Goal: Task Accomplishment & Management: Manage account settings

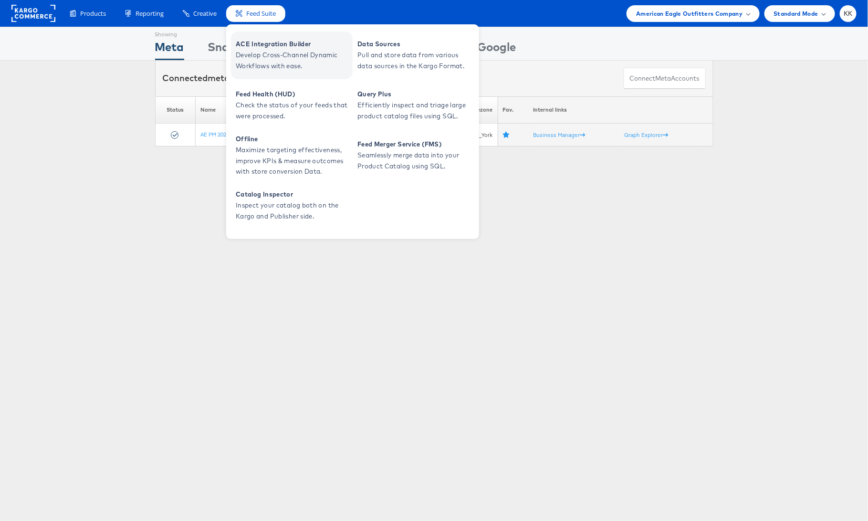
click at [257, 40] on span "ACE Integration Builder" at bounding box center [293, 44] width 115 height 11
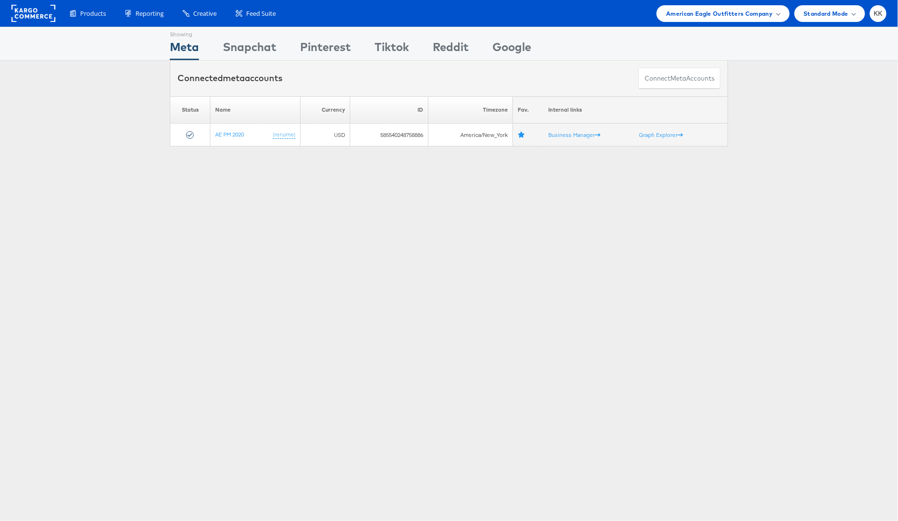
click at [719, 26] on div "Products Product Catalogs Enhance Your Product Catalog, Map Them to Publishers,…" at bounding box center [449, 13] width 898 height 27
click at [716, 11] on span "American Eagle Outfitters Company" at bounding box center [719, 14] width 106 height 10
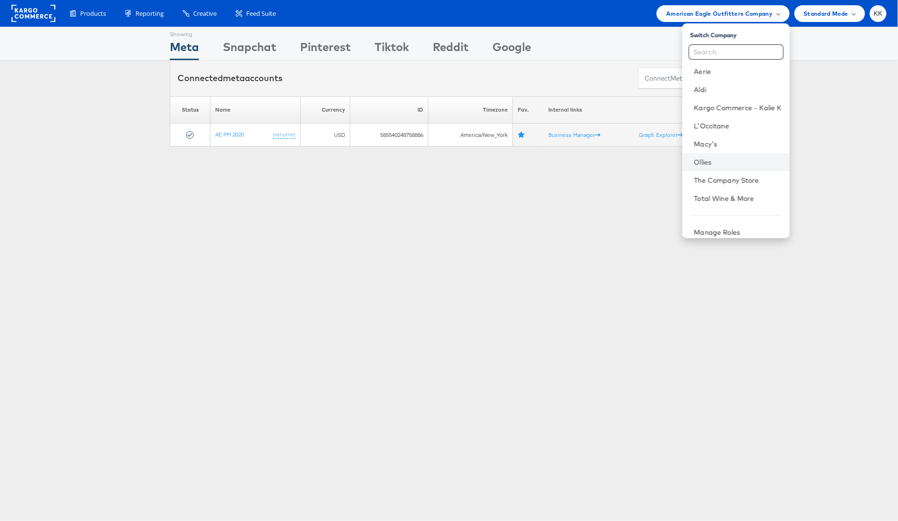
click at [723, 170] on li "Ollies" at bounding box center [735, 162] width 107 height 18
click at [728, 177] on link "The Company Store" at bounding box center [738, 181] width 88 height 10
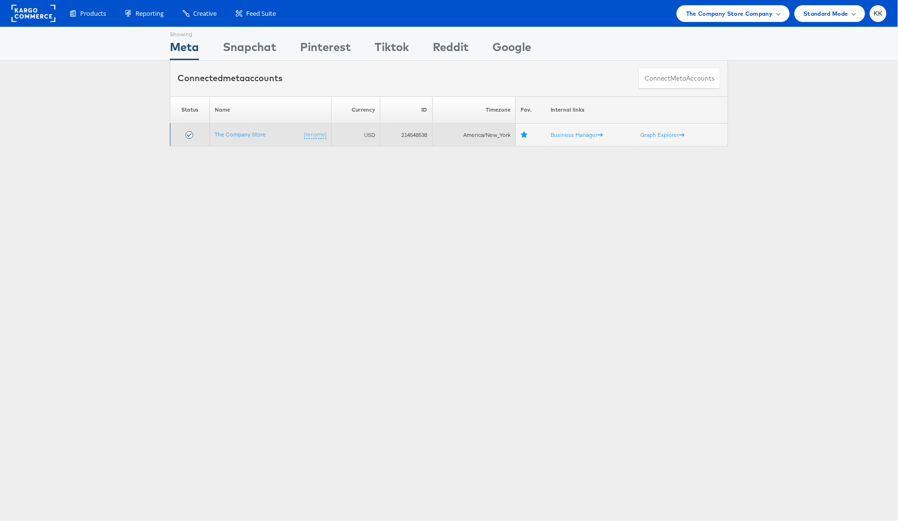
click at [243, 128] on td "The Company Store (rename)" at bounding box center [271, 135] width 122 height 23
click at [238, 135] on link "The Company Store" at bounding box center [240, 134] width 51 height 7
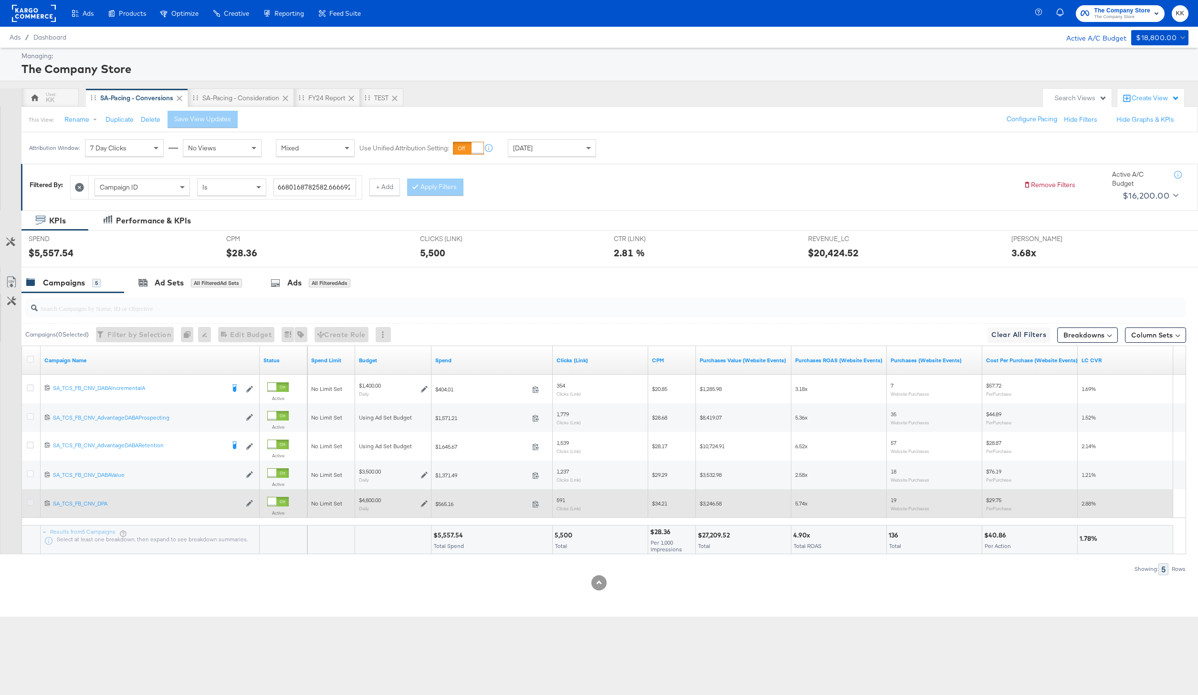
click at [31, 504] on icon at bounding box center [30, 502] width 7 height 7
click at [0, 0] on input "checkbox" at bounding box center [0, 0] width 0 height 0
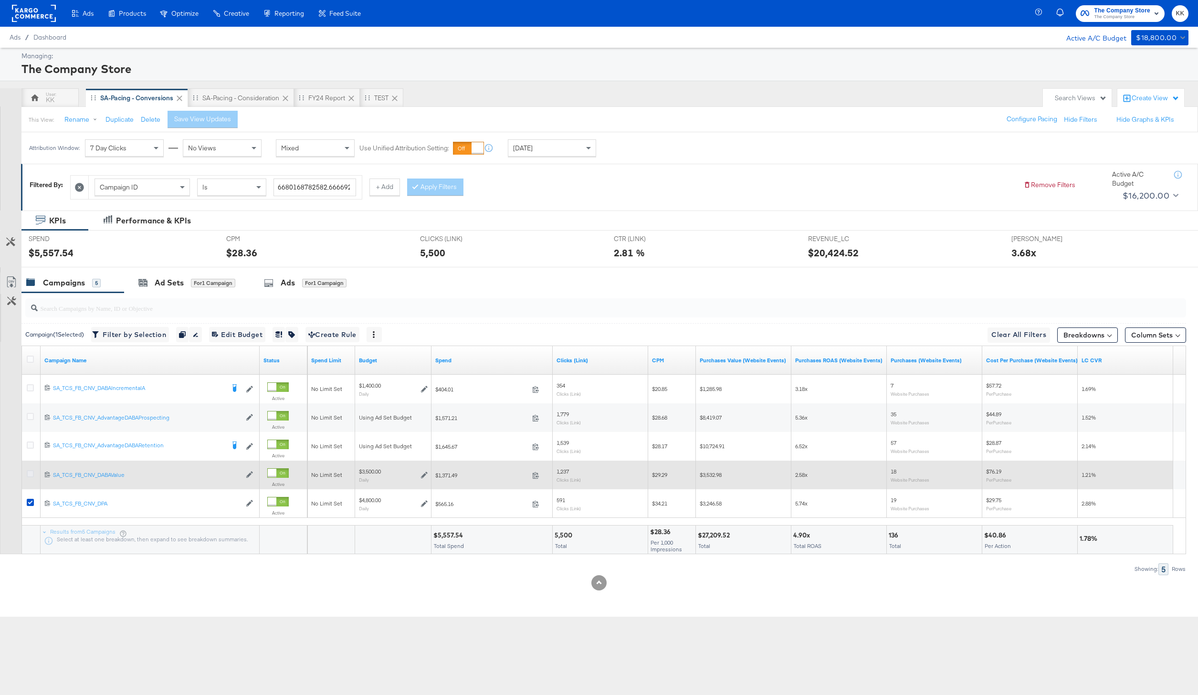
click at [29, 473] on icon at bounding box center [30, 473] width 7 height 7
click at [0, 0] on input "checkbox" at bounding box center [0, 0] width 0 height 0
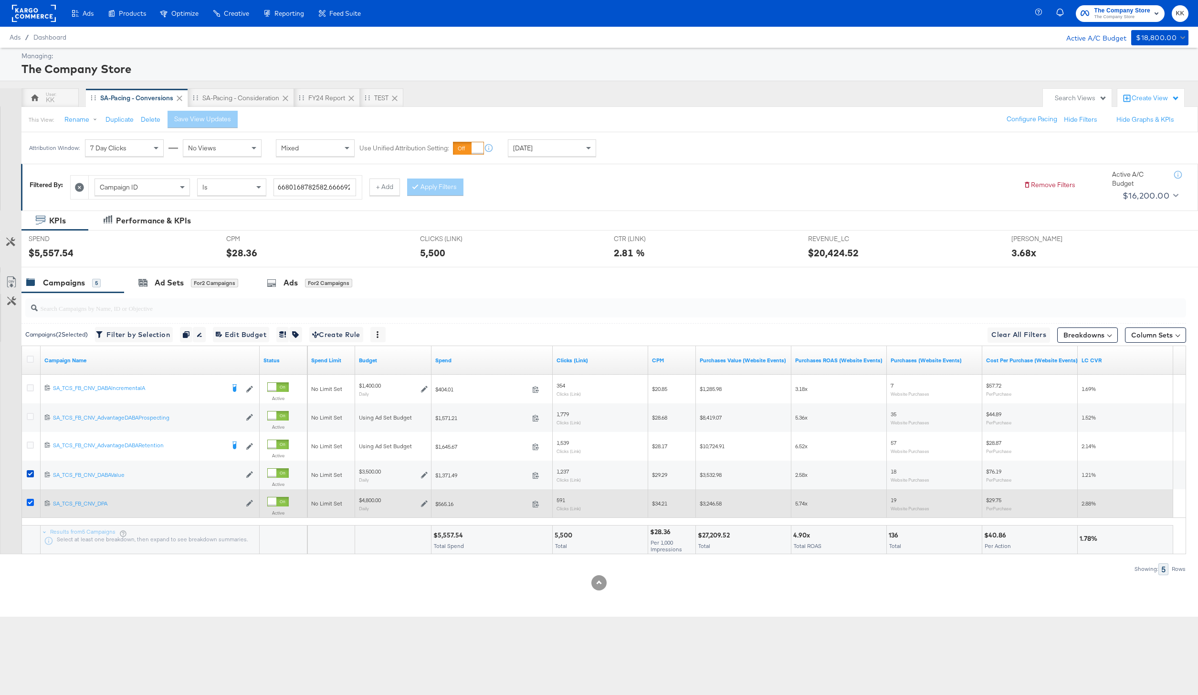
click at [29, 504] on icon at bounding box center [30, 502] width 7 height 7
click at [0, 0] on input "checkbox" at bounding box center [0, 0] width 0 height 0
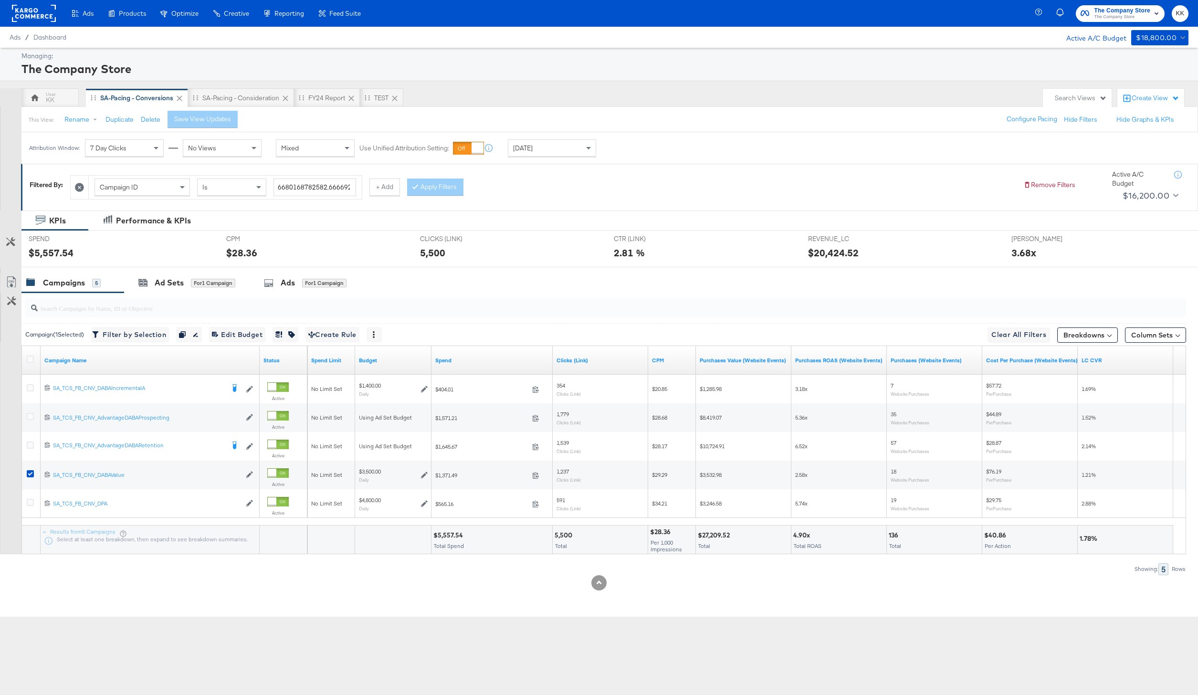
click at [168, 270] on div at bounding box center [599, 271] width 1198 height 8
click at [168, 281] on div "Ad Sets" at bounding box center [169, 282] width 29 height 11
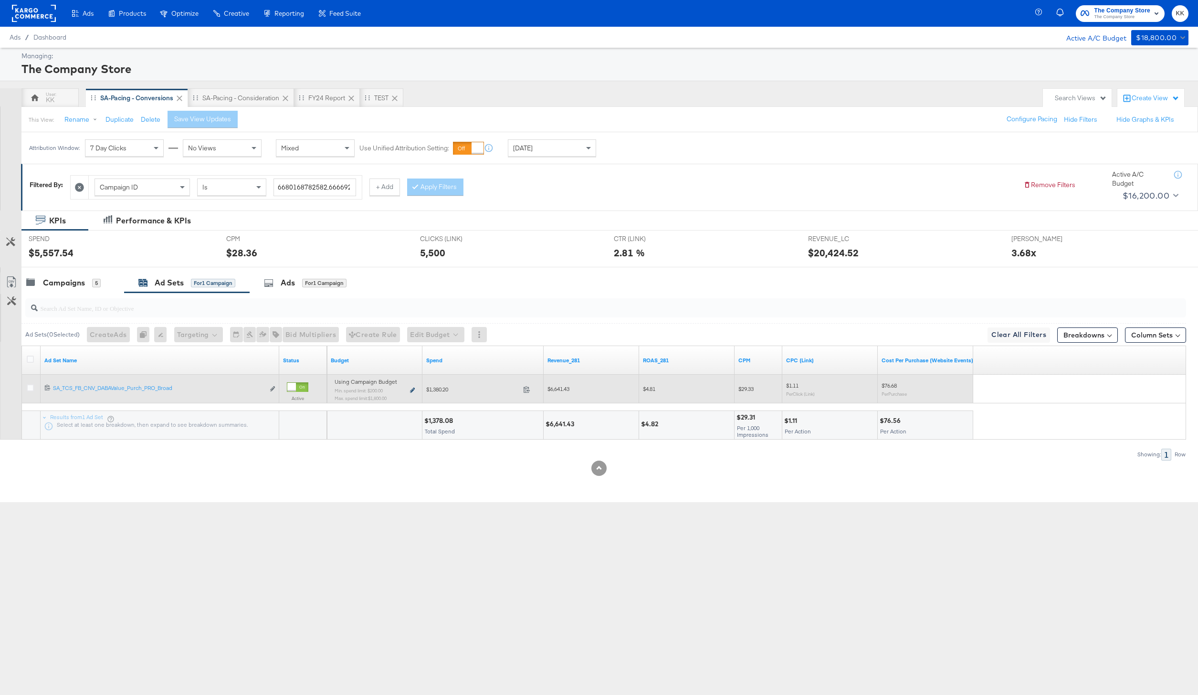
click at [410, 392] on icon at bounding box center [412, 389] width 5 height 5
type input "200.00"
type input "6"
type input "1800.00"
type input "51"
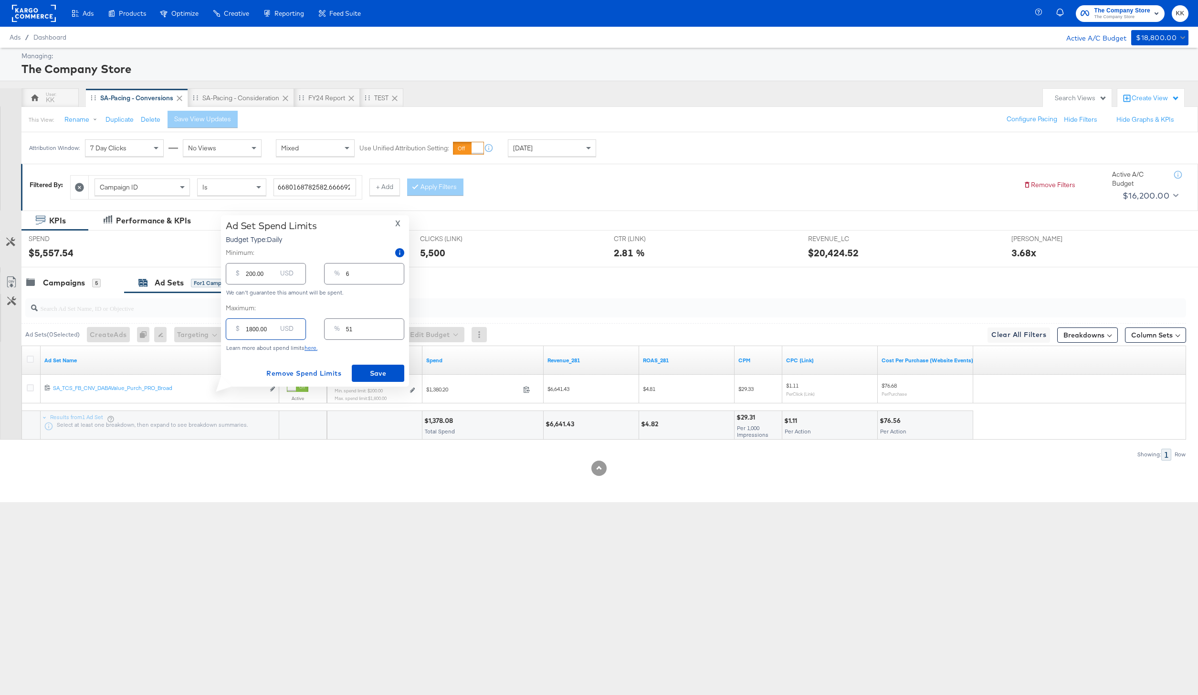
click at [253, 329] on input "1800.00" at bounding box center [261, 325] width 31 height 21
click at [398, 221] on span "X" at bounding box center [397, 223] width 5 height 13
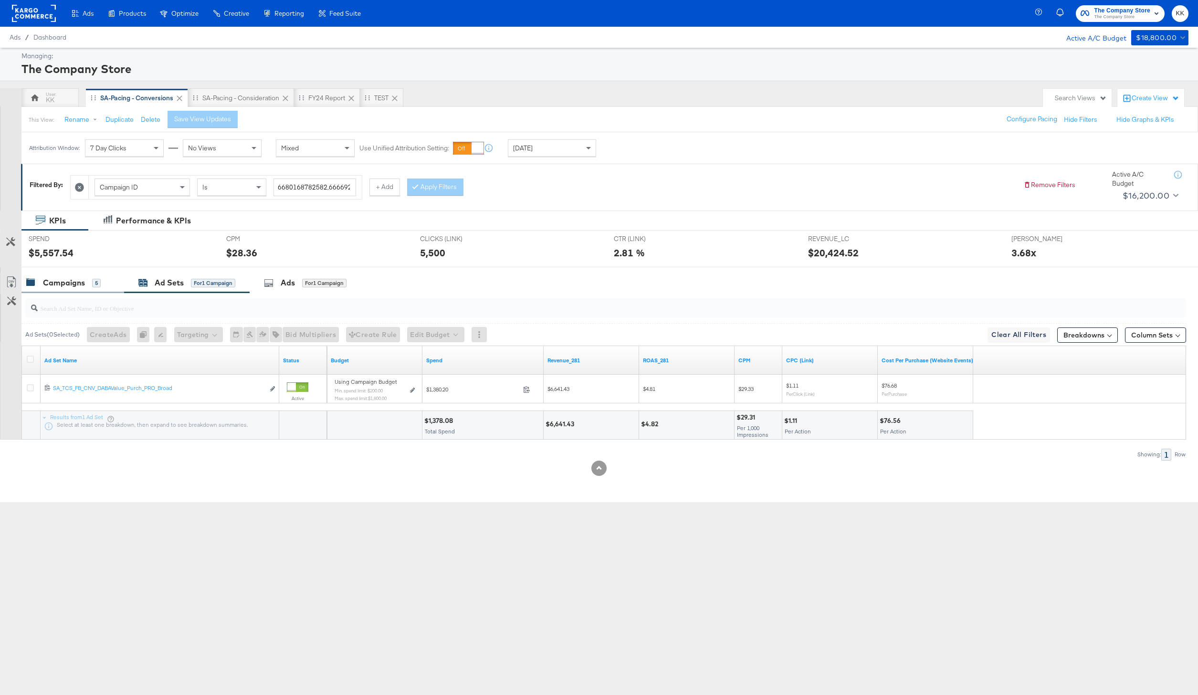
click at [78, 284] on div "Campaigns" at bounding box center [64, 282] width 42 height 11
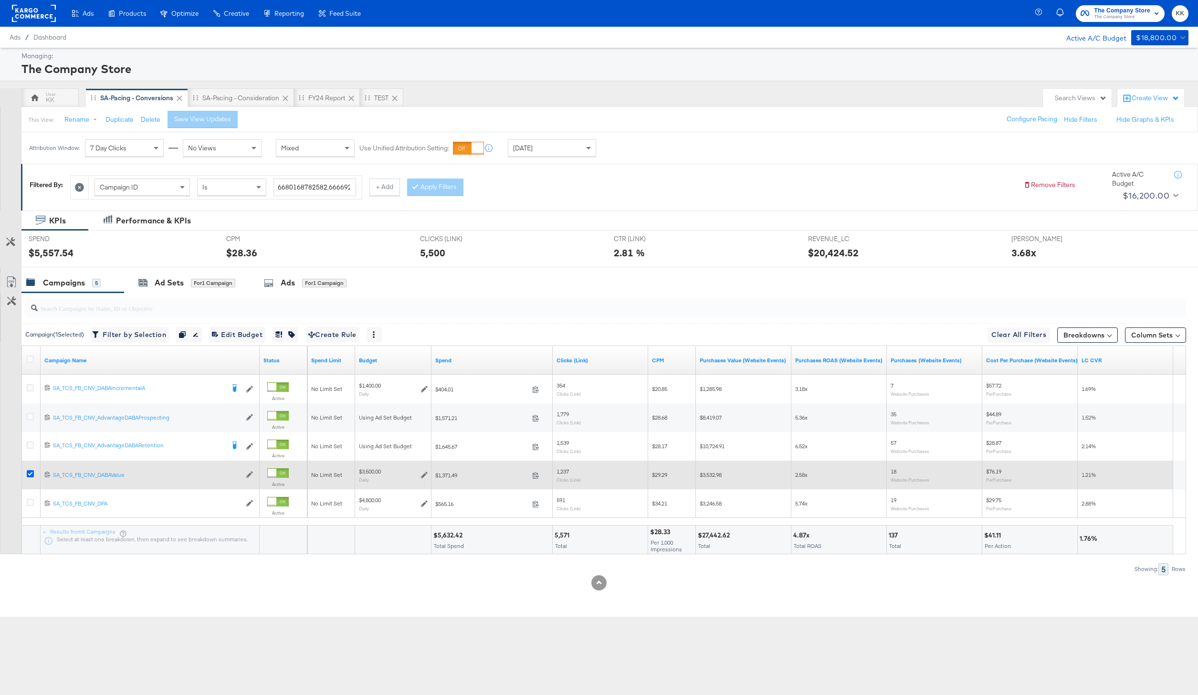
click at [30, 470] on icon at bounding box center [30, 473] width 7 height 7
click at [0, 0] on input "checkbox" at bounding box center [0, 0] width 0 height 0
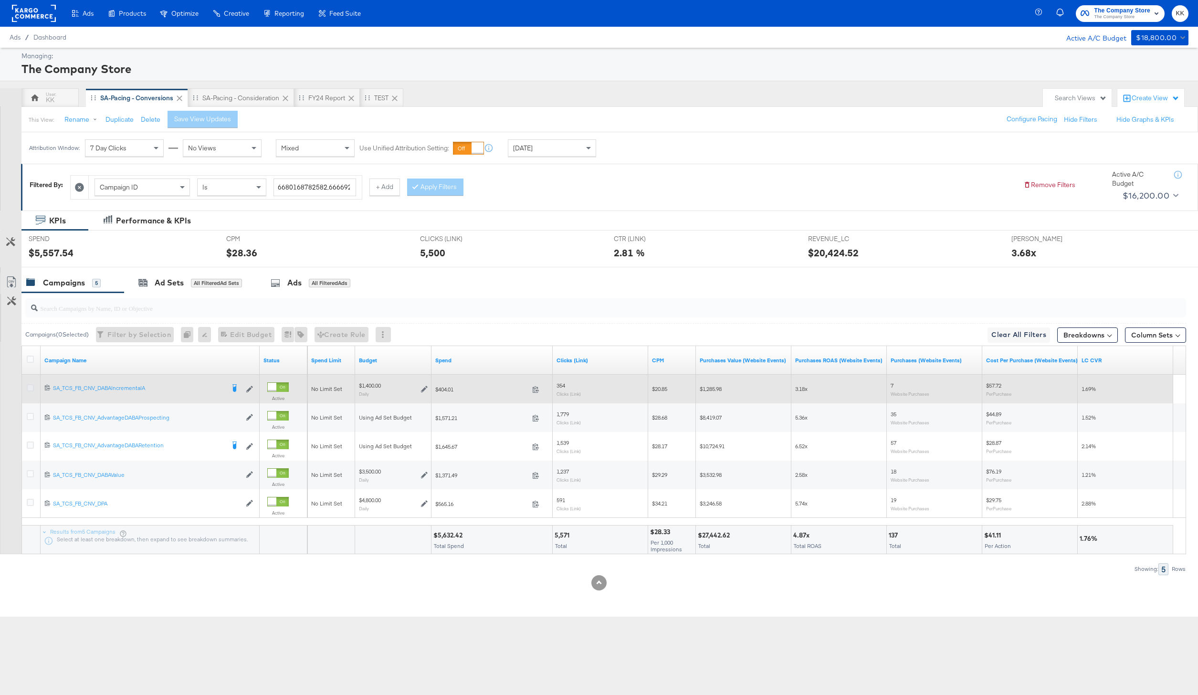
click at [29, 386] on icon at bounding box center [30, 387] width 7 height 7
click at [0, 0] on input "checkbox" at bounding box center [0, 0] width 0 height 0
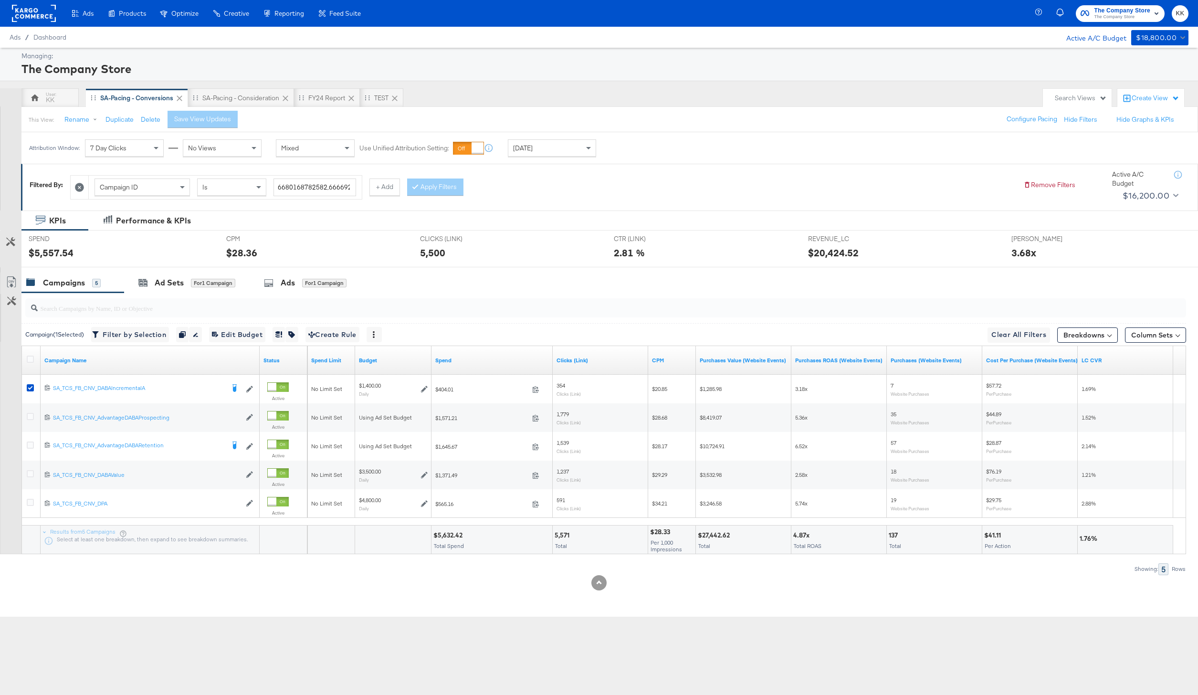
click at [201, 266] on div "SPEND SPEND $5,557.54" at bounding box center [120, 248] width 198 height 36
click at [201, 289] on div "Ad Sets for 1 Campaign" at bounding box center [186, 282] width 125 height 21
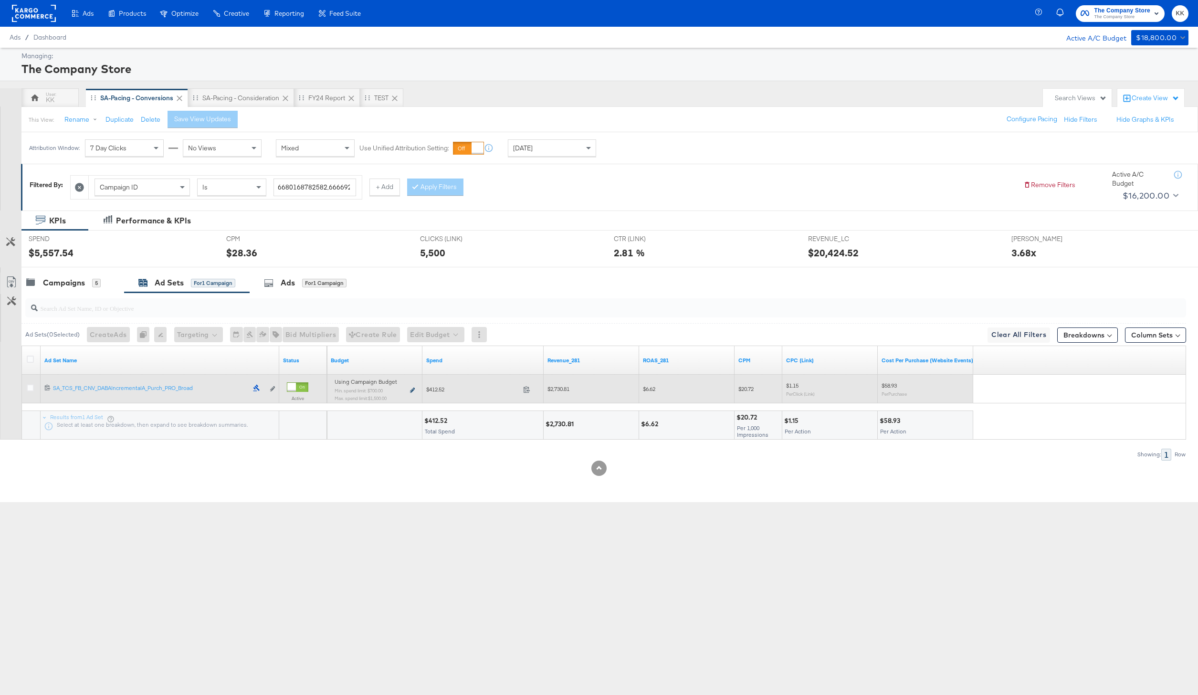
click at [410, 392] on icon at bounding box center [412, 389] width 5 height 5
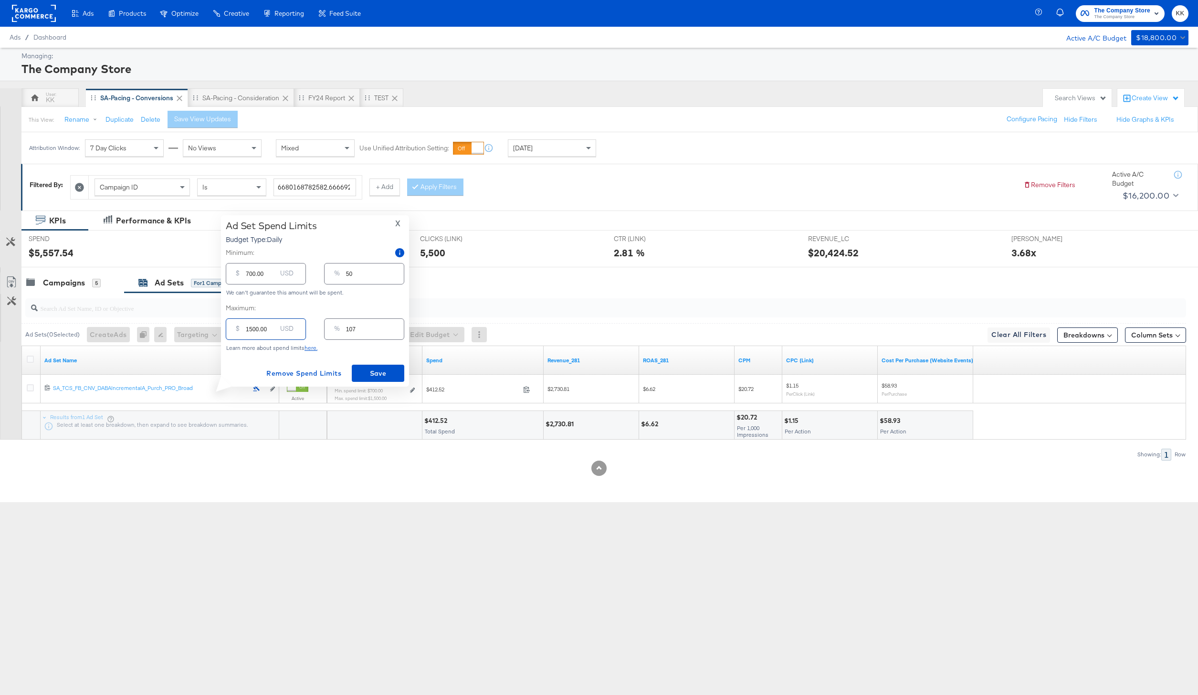
drag, startPoint x: 252, startPoint y: 330, endPoint x: 237, endPoint y: 330, distance: 15.7
click at [237, 330] on div "$ 1500.00 USD" at bounding box center [266, 328] width 80 height 21
type input "200.00"
type input "14"
type input "2200.00"
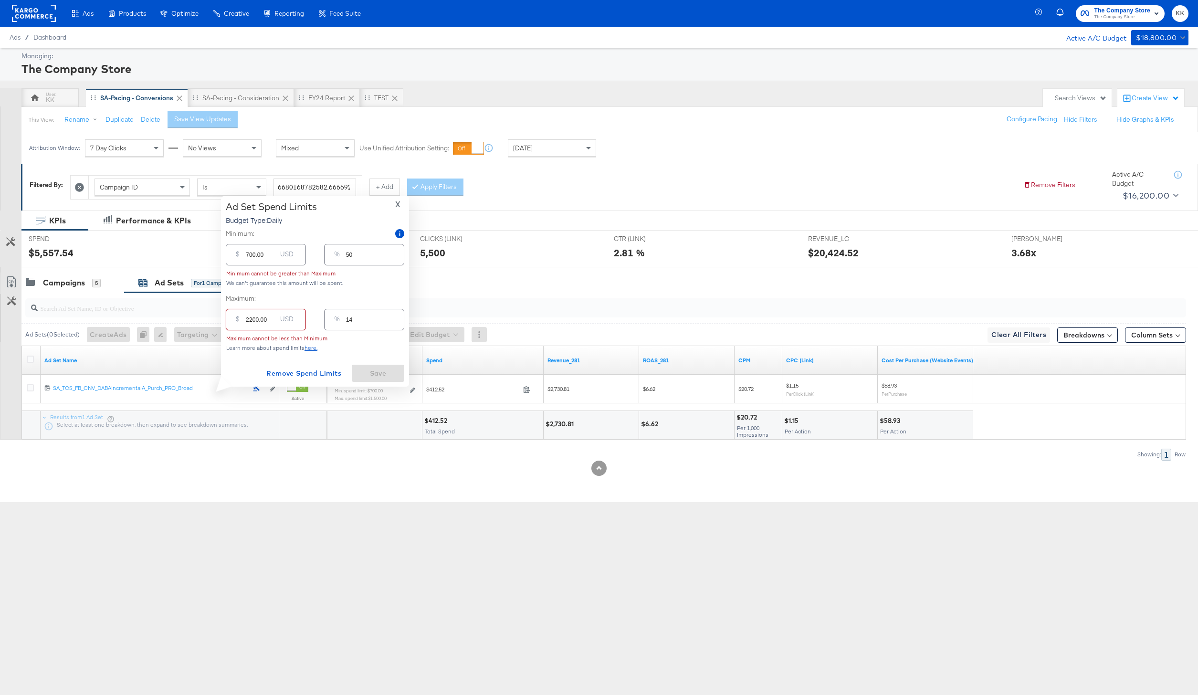
type input "157"
type input "2200.00"
click at [246, 276] on input "700.00" at bounding box center [261, 270] width 31 height 21
type input "1700.00"
type input "121"
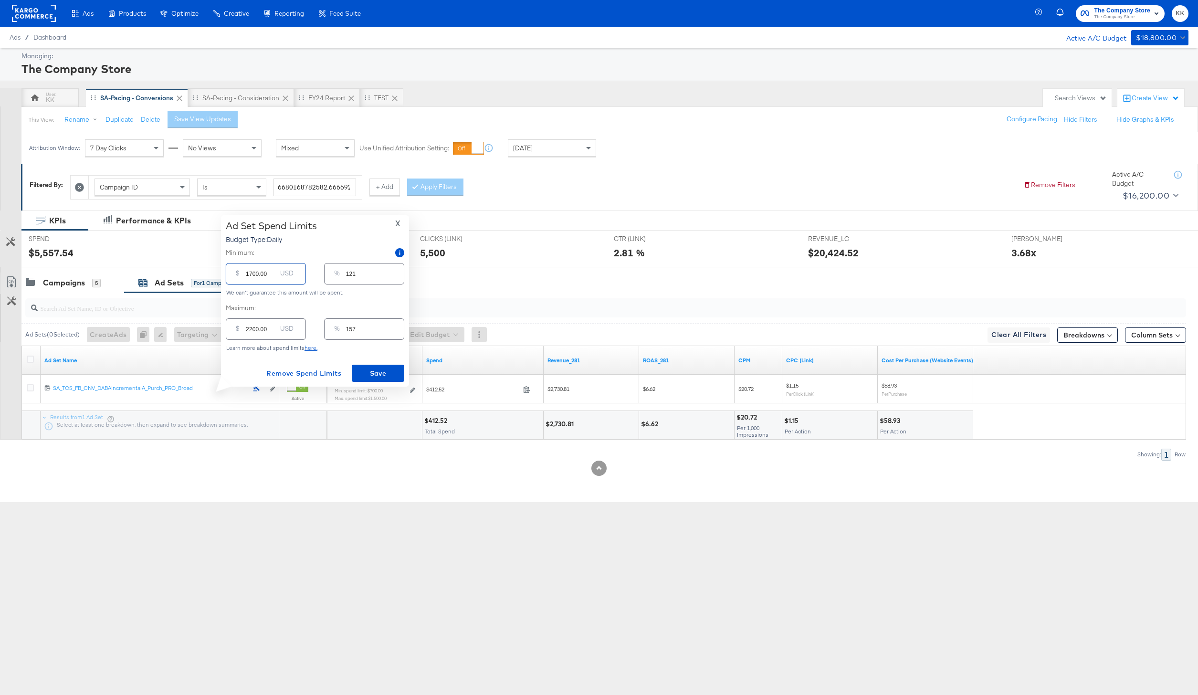
type input "100.00"
type input "7"
type input "1200.00"
type input "86"
type input "1200.00"
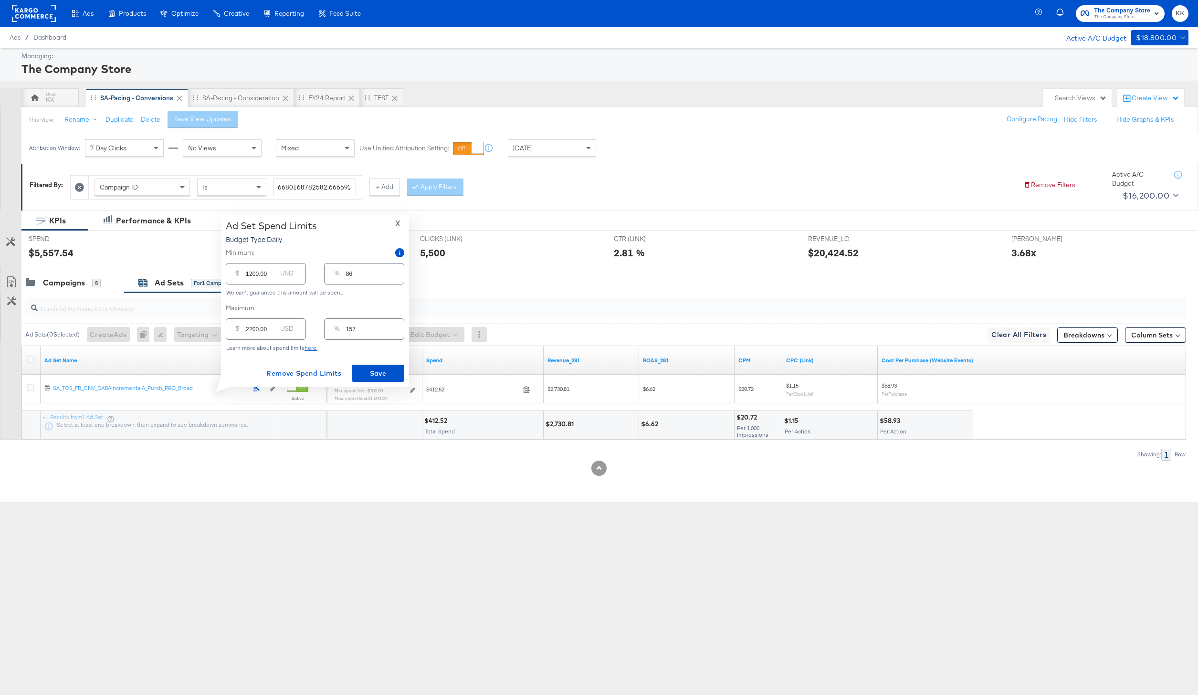
click at [360, 363] on div "Ad Set Spend Limits Budget Type: Daily X Minimum: $ 1200.00 USD % 86 We can't g…" at bounding box center [315, 301] width 178 height 162
click at [377, 380] on button "Save" at bounding box center [378, 373] width 52 height 17
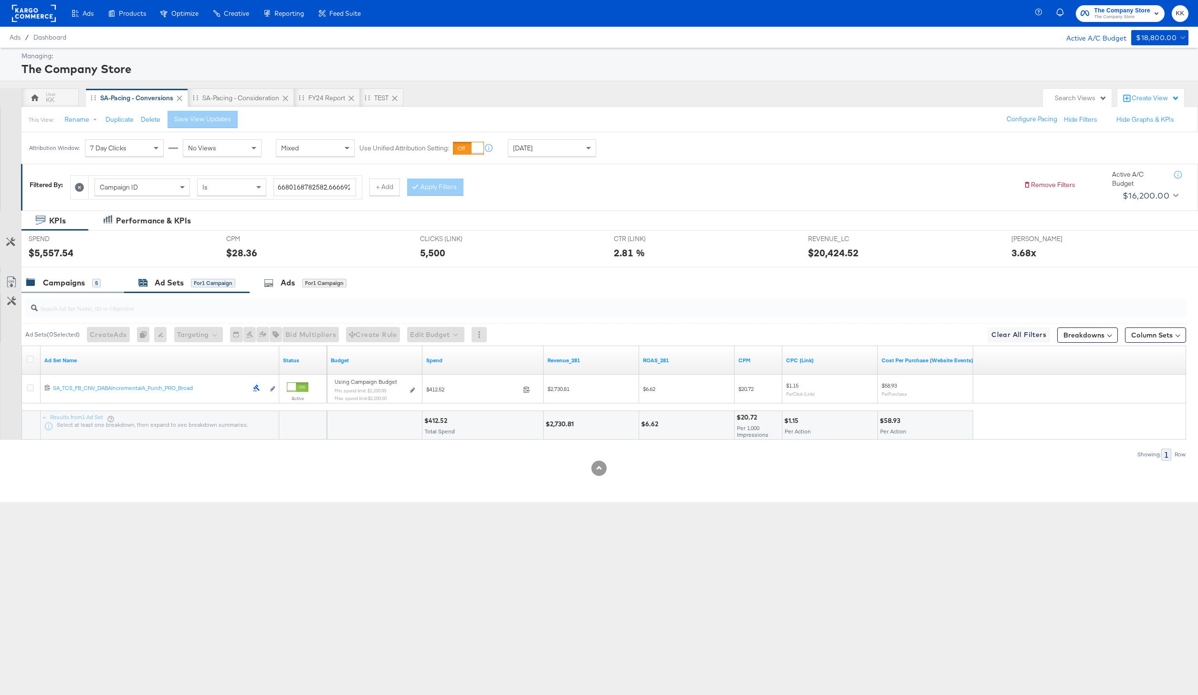
click at [63, 282] on div "Campaigns" at bounding box center [64, 282] width 42 height 11
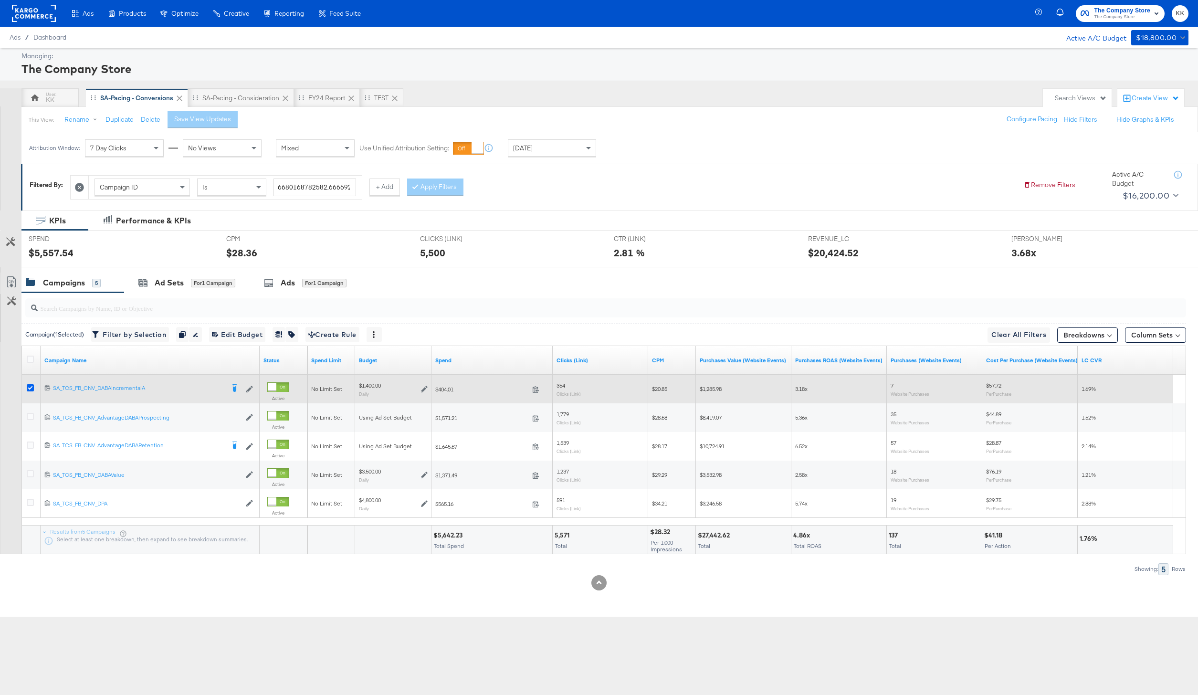
click at [29, 385] on icon at bounding box center [30, 387] width 7 height 7
click at [0, 0] on input "checkbox" at bounding box center [0, 0] width 0 height 0
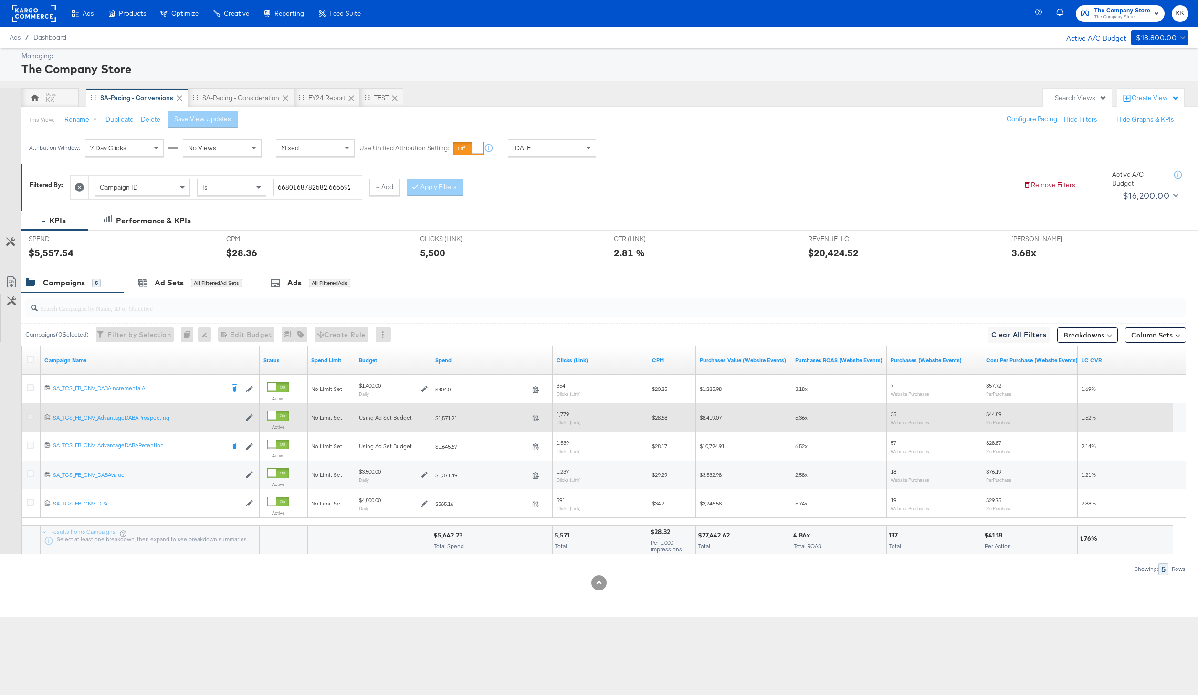
click at [29, 418] on icon at bounding box center [30, 416] width 7 height 7
click at [0, 0] on input "checkbox" at bounding box center [0, 0] width 0 height 0
click at [30, 417] on icon at bounding box center [30, 416] width 7 height 7
click at [0, 0] on input "checkbox" at bounding box center [0, 0] width 0 height 0
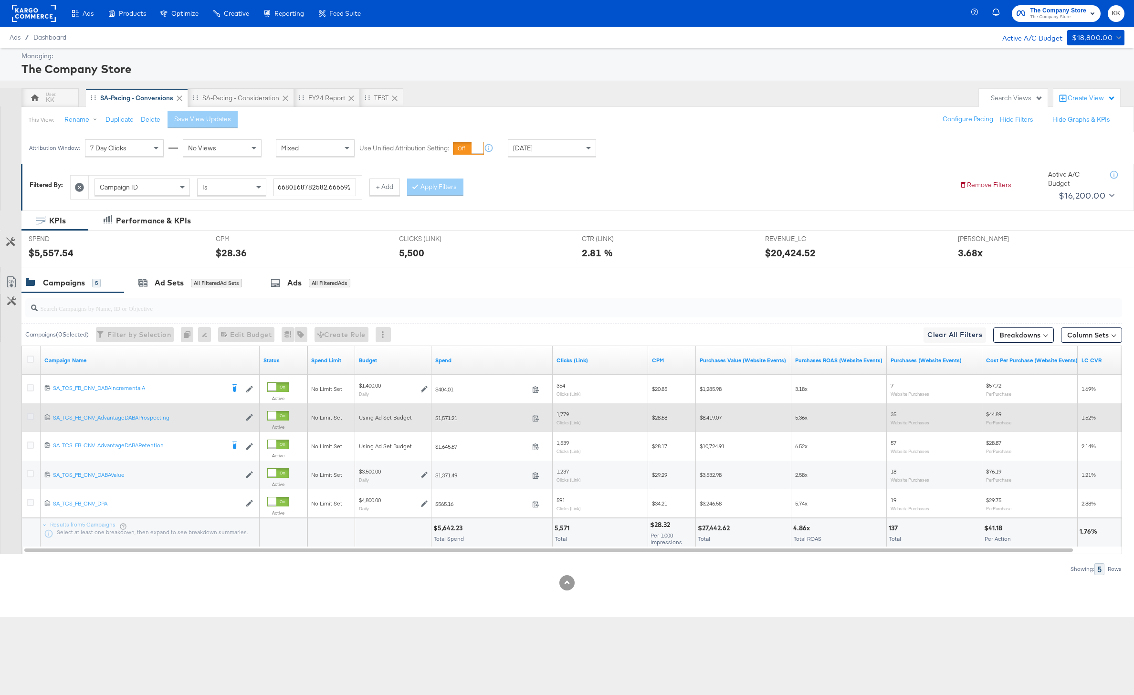
click at [30, 416] on icon at bounding box center [30, 416] width 7 height 7
click at [0, 0] on input "checkbox" at bounding box center [0, 0] width 0 height 0
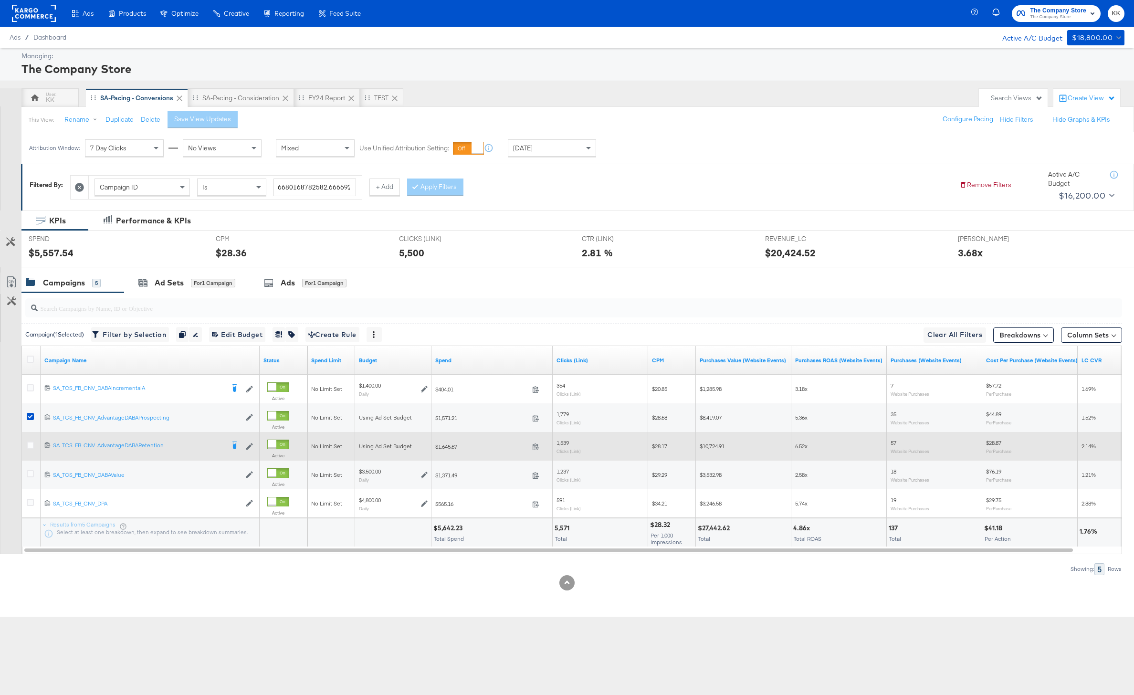
click at [30, 440] on div at bounding box center [32, 446] width 18 height 17
click at [30, 441] on icon at bounding box center [30, 444] width 7 height 7
click at [0, 0] on input "checkbox" at bounding box center [0, 0] width 0 height 0
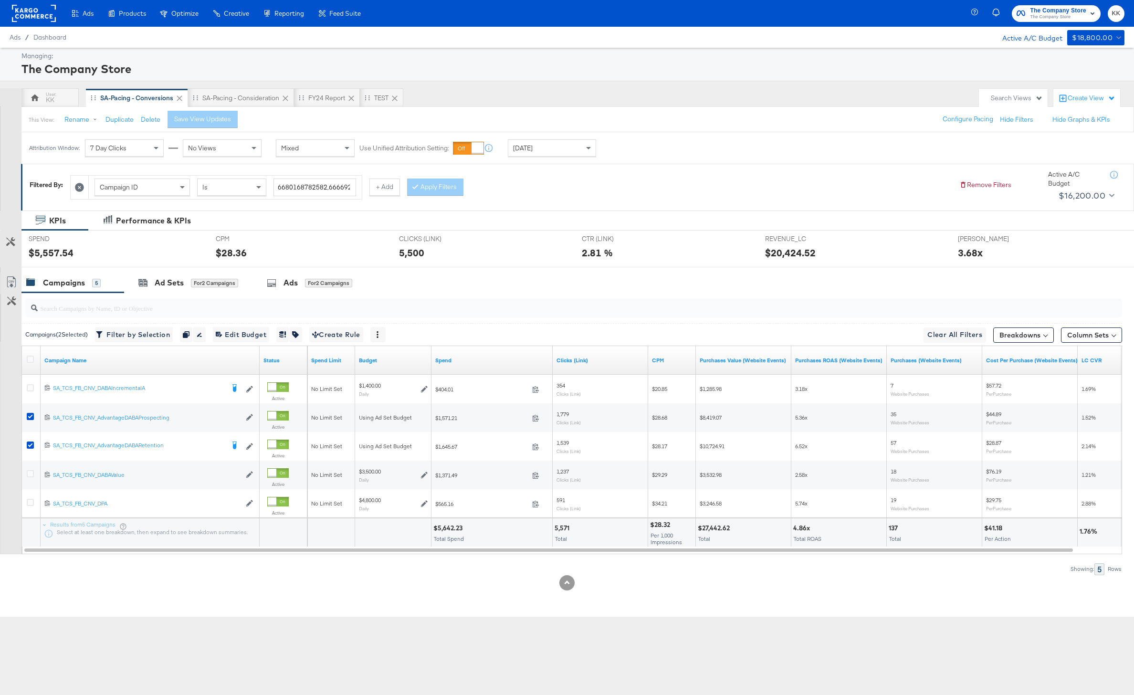
click at [211, 270] on div at bounding box center [567, 271] width 1134 height 8
click at [211, 275] on div "Ad Sets for 2 Campaigns" at bounding box center [188, 282] width 128 height 21
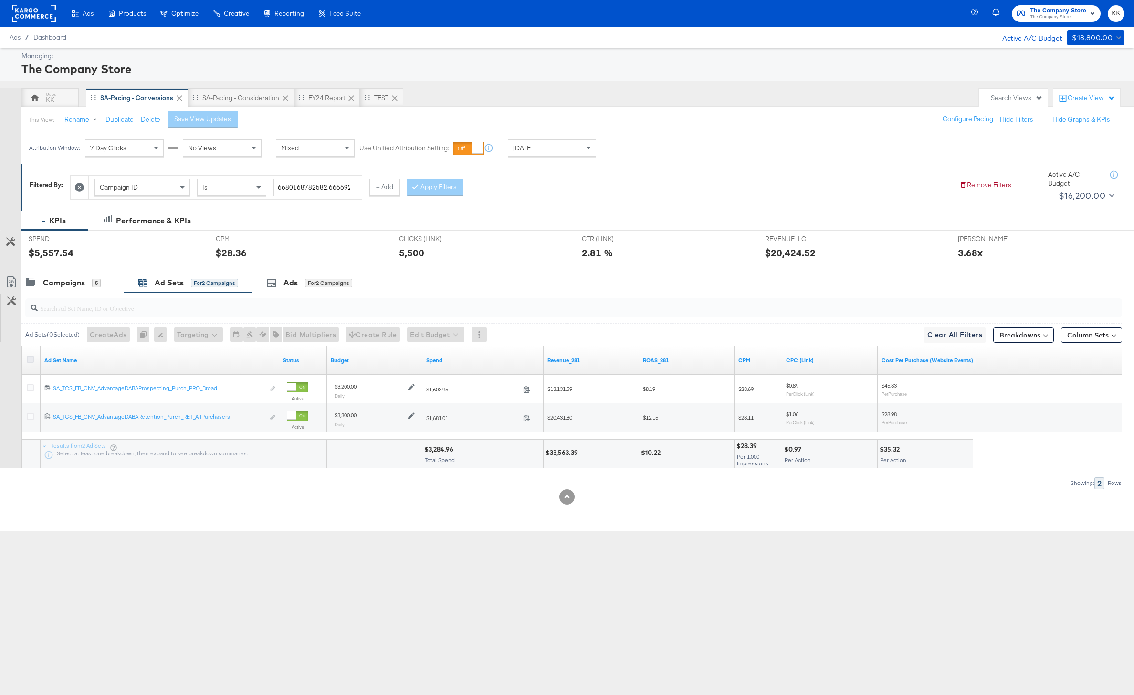
click at [32, 357] on icon at bounding box center [30, 358] width 7 height 7
click at [0, 0] on input "checkbox" at bounding box center [0, 0] width 0 height 0
click at [445, 334] on button "Edit Budget" at bounding box center [430, 334] width 57 height 15
click at [444, 361] on span "Edit Ad Set Budget" at bounding box center [433, 359] width 54 height 12
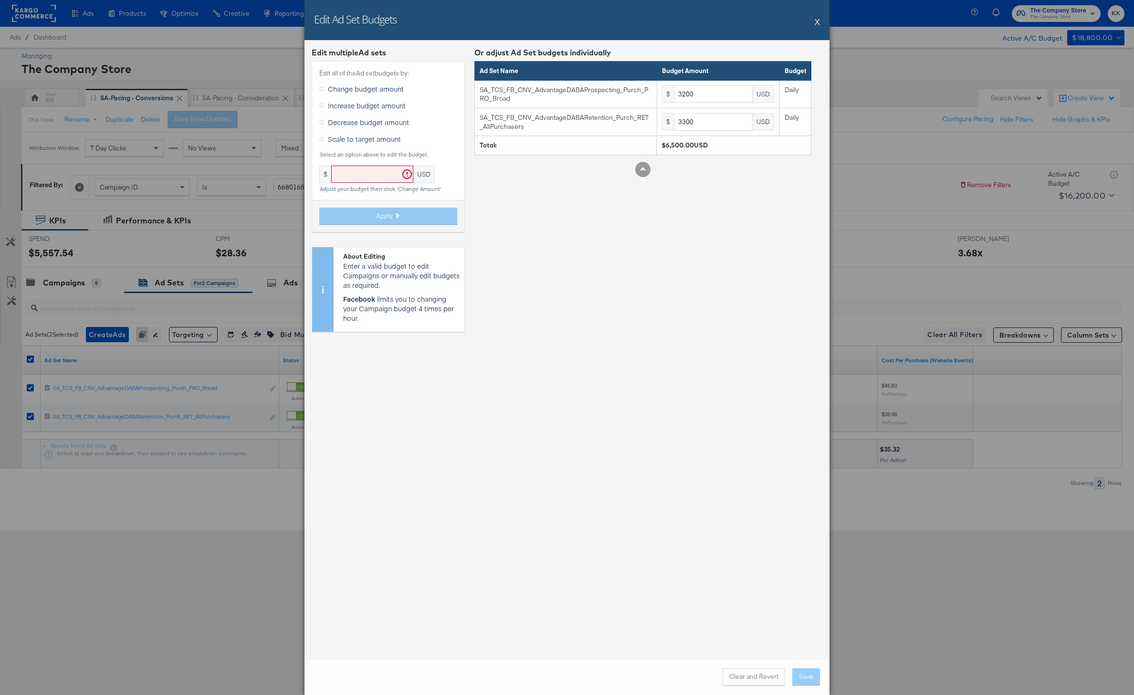
click at [360, 109] on span "Increase budget amount" at bounding box center [367, 106] width 78 height 10
click at [0, 0] on input "Increase budget amount" at bounding box center [0, 0] width 0 height 0
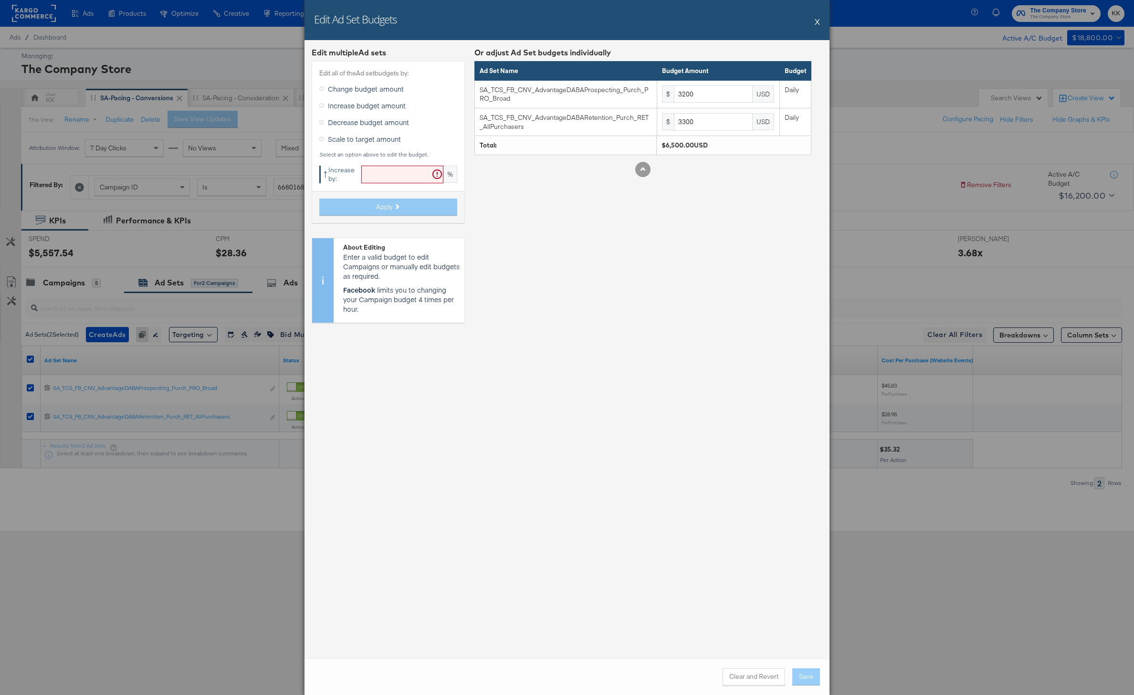
click at [377, 166] on input "text" at bounding box center [402, 175] width 82 height 18
type input "19"
click at [373, 209] on button "Apply" at bounding box center [388, 206] width 138 height 17
type input "3808"
type input "3927"
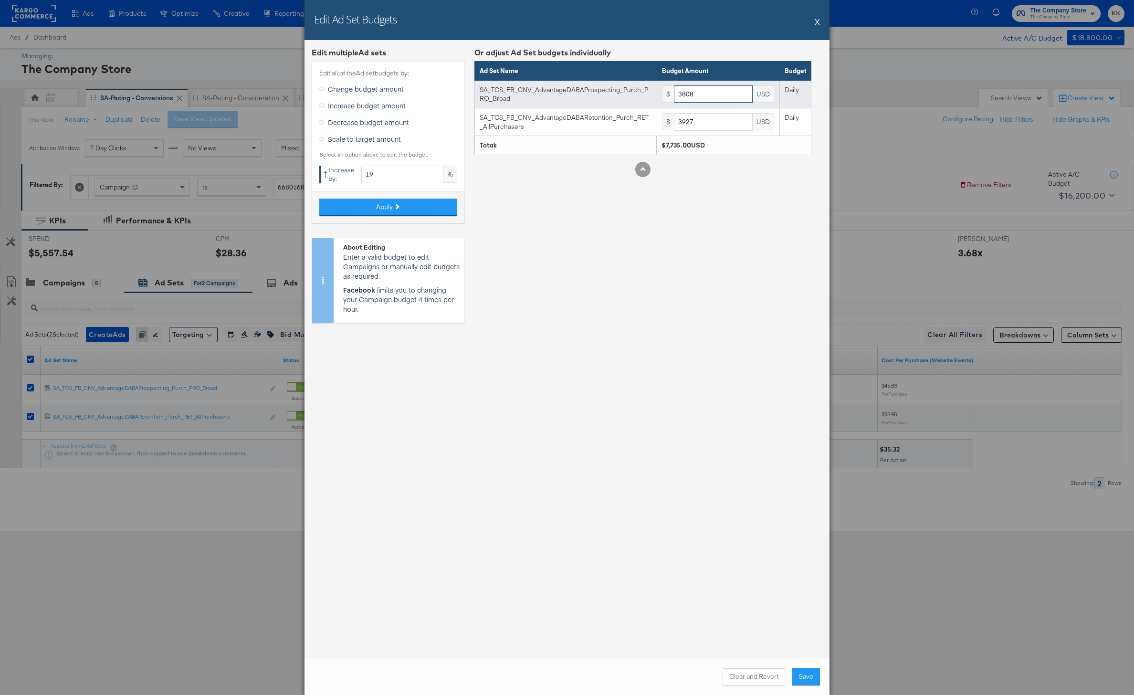
click at [689, 90] on input "3808" at bounding box center [713, 94] width 79 height 18
drag, startPoint x: 701, startPoint y: 94, endPoint x: 646, endPoint y: 94, distance: 55.3
click at [646, 94] on tr "SA_TCS_FB_CNV_AdvantageDABAProspecting_Purch_PRO_Broad $ 3808 USD Daily" at bounding box center [643, 94] width 336 height 28
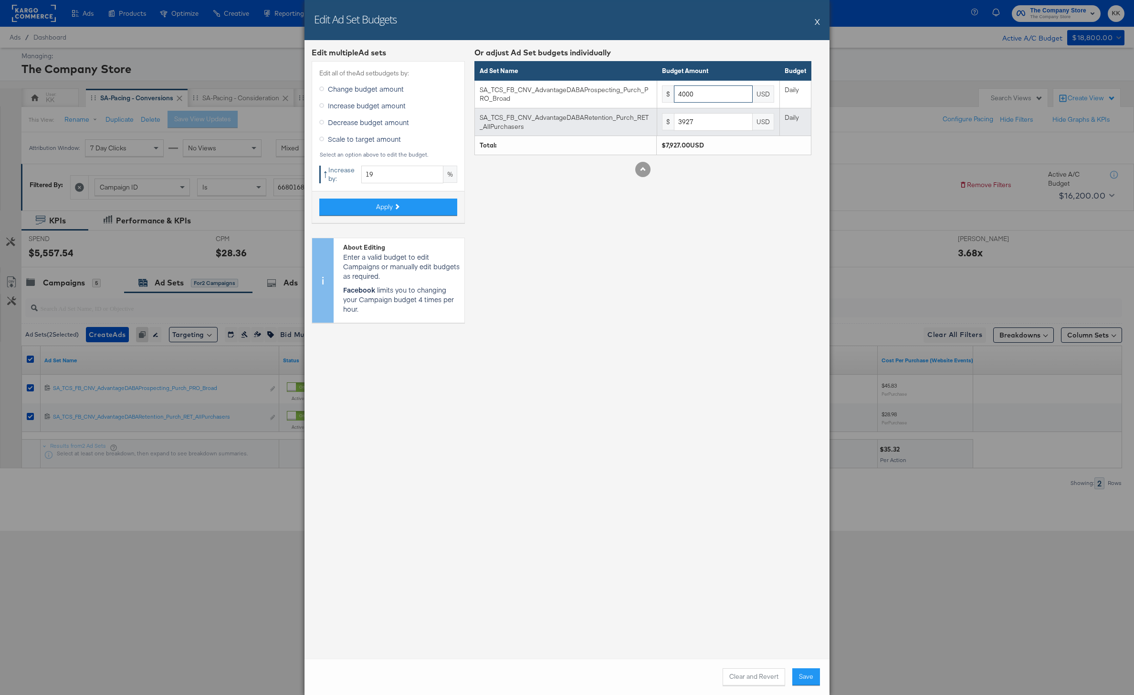
type input "4000"
drag, startPoint x: 697, startPoint y: 127, endPoint x: 660, endPoint y: 115, distance: 38.9
click at [662, 121] on div "$ 3927 USD" at bounding box center [718, 122] width 113 height 18
type input "4000"
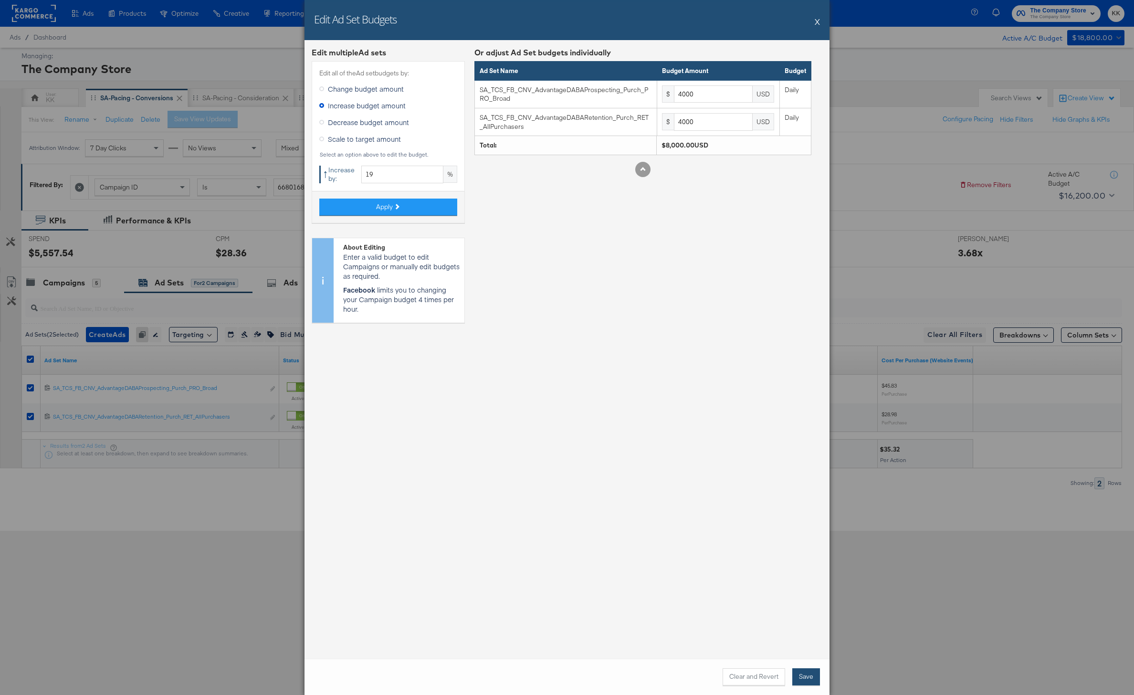
click at [806, 683] on button "Save" at bounding box center [806, 676] width 28 height 17
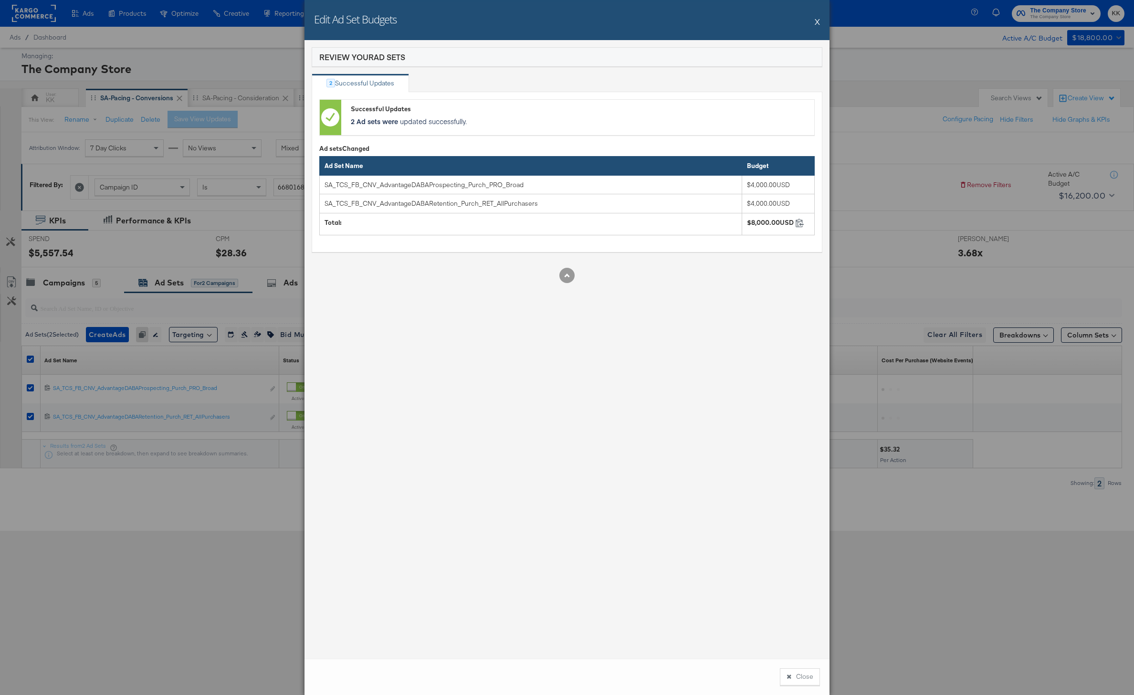
click at [801, 679] on button "Close" at bounding box center [800, 676] width 40 height 17
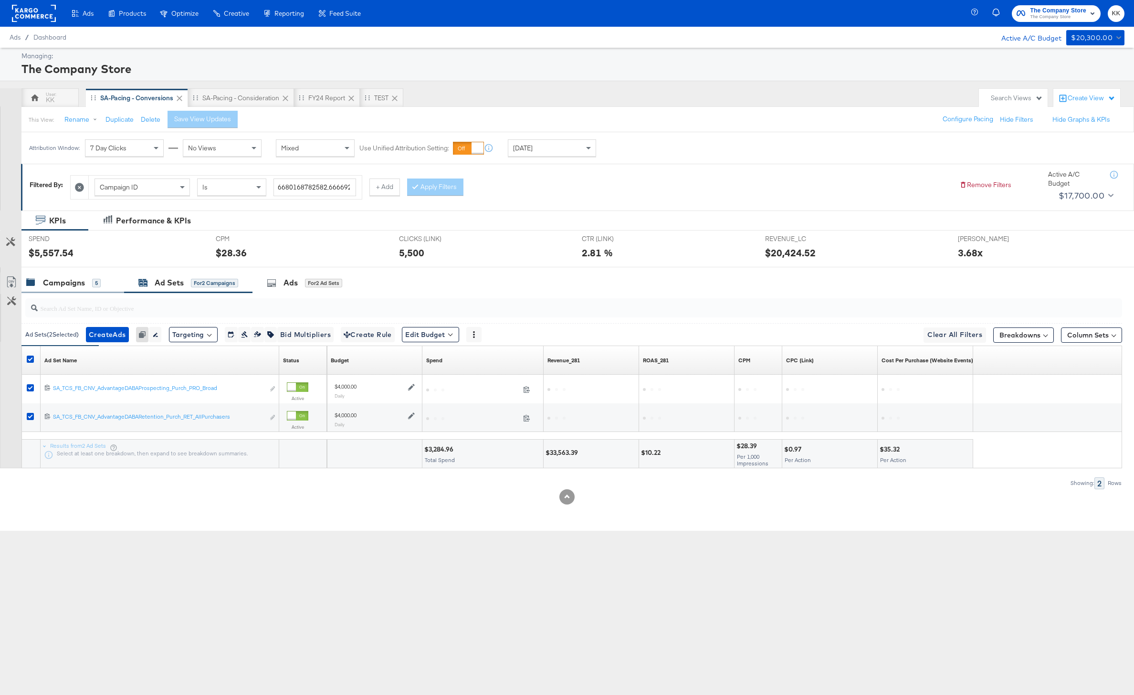
click at [82, 280] on div "Campaigns" at bounding box center [64, 282] width 42 height 11
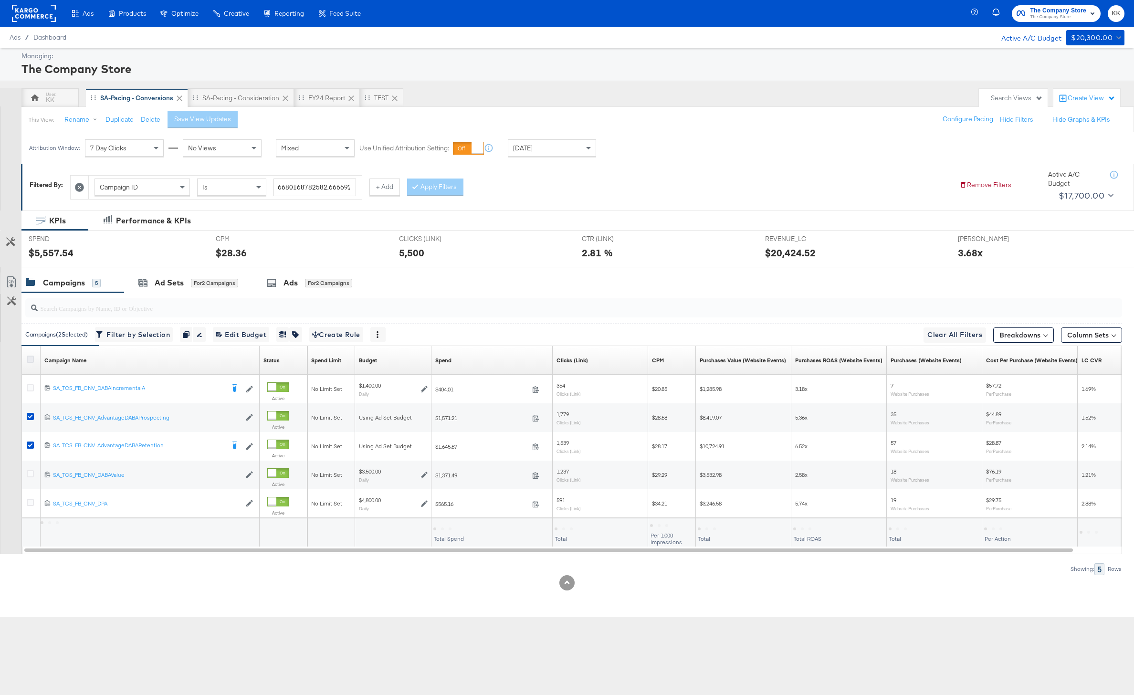
click at [28, 360] on icon at bounding box center [30, 358] width 7 height 7
click at [0, 0] on input "checkbox" at bounding box center [0, 0] width 0 height 0
click at [28, 360] on icon at bounding box center [30, 358] width 7 height 7
click at [0, 0] on input "checkbox" at bounding box center [0, 0] width 0 height 0
